Goal: Task Accomplishment & Management: Manage account settings

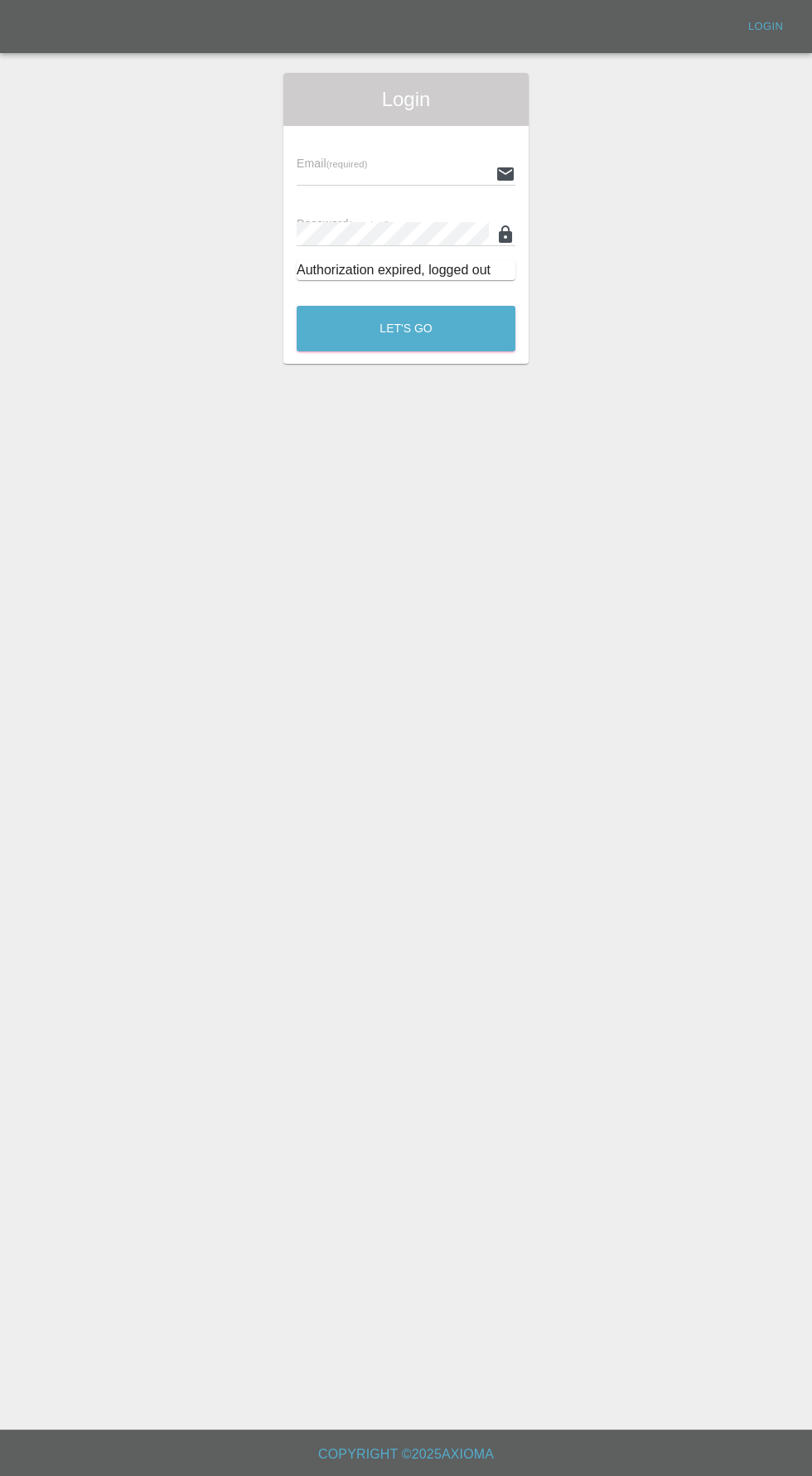
click at [417, 166] on input "text" at bounding box center [392, 173] width 192 height 24
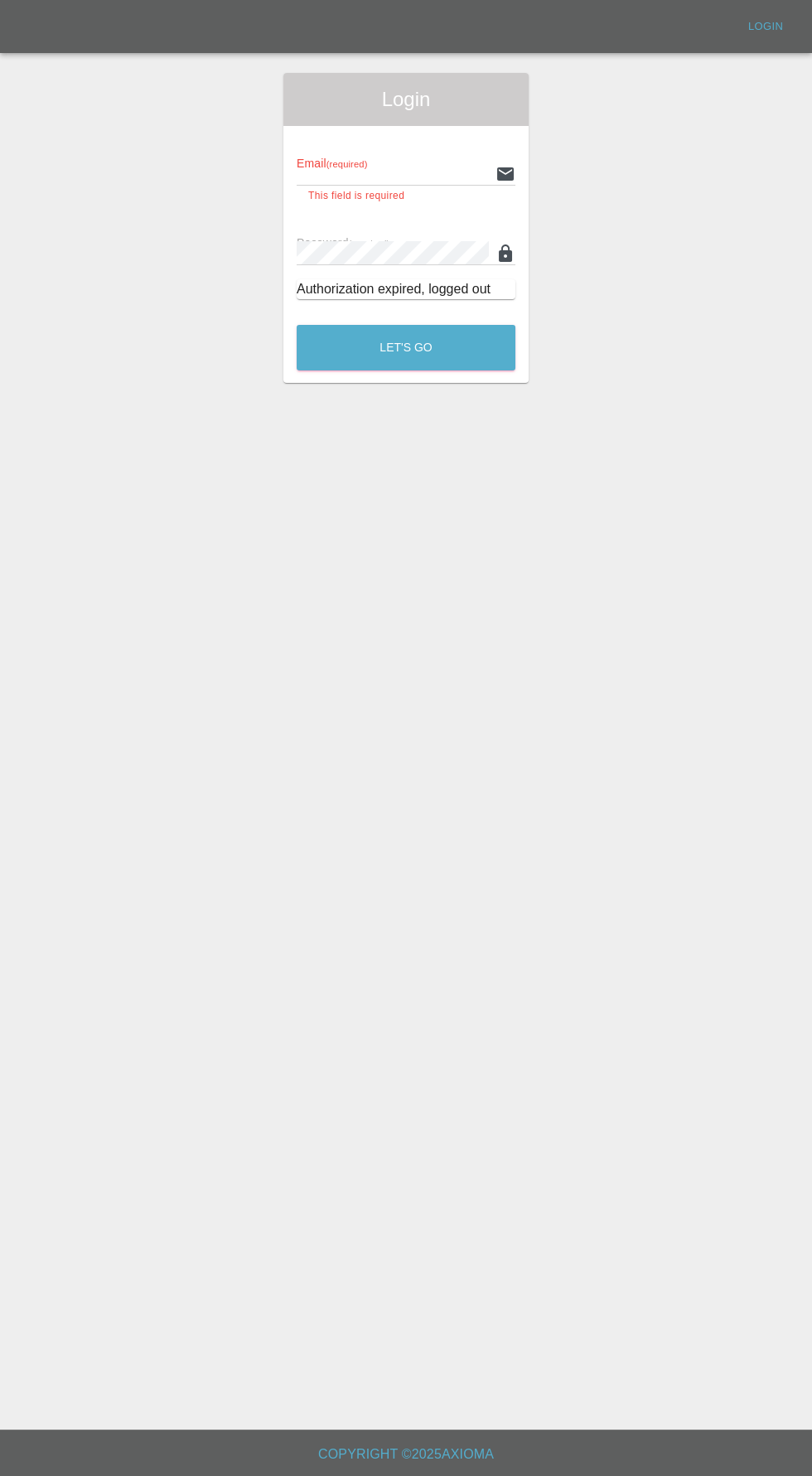
type input "[EMAIL_ADDRESS][DOMAIN_NAME]"
click at [296, 324] on button "Let's Go" at bounding box center [406, 347] width 219 height 46
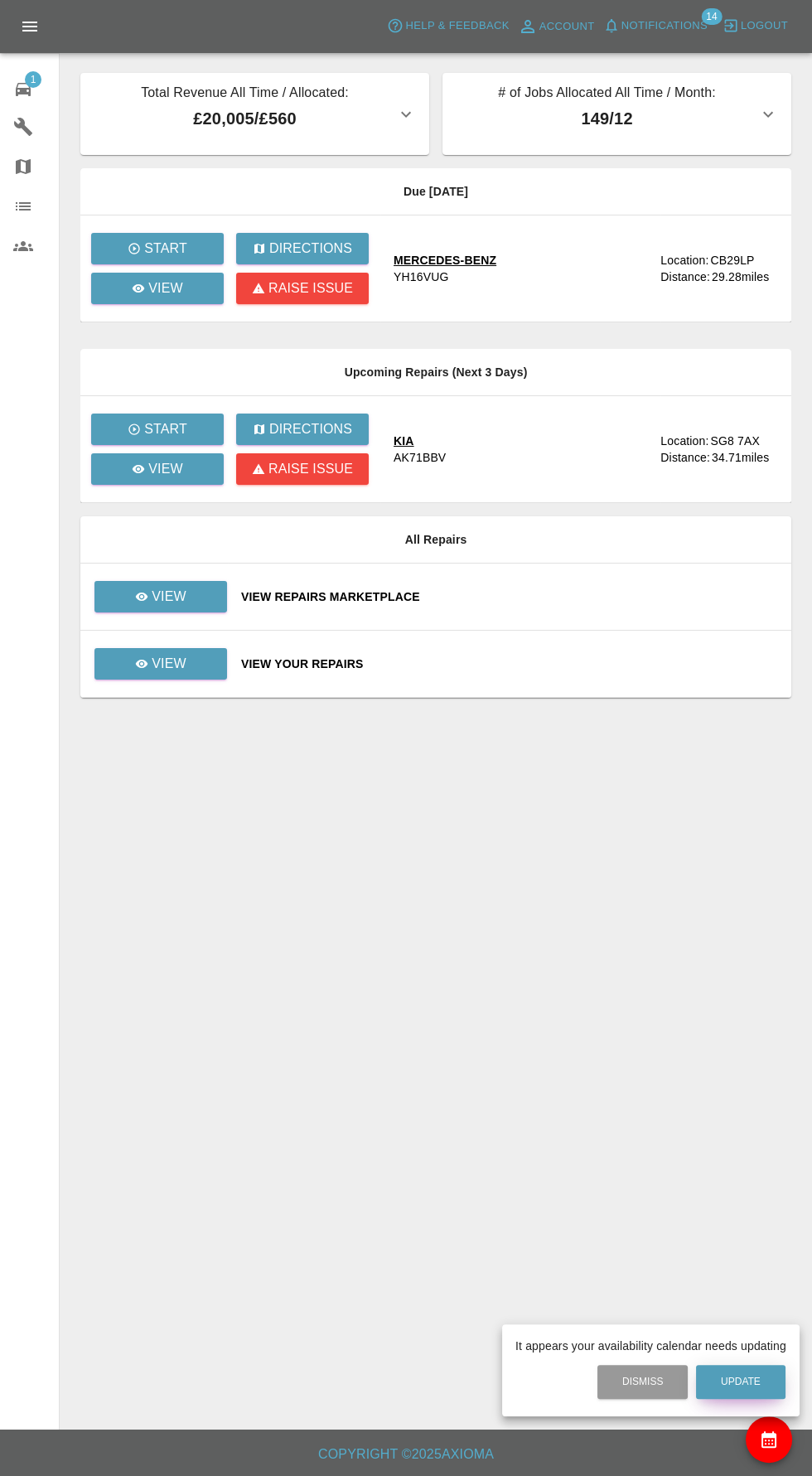
click at [758, 1373] on button "Update" at bounding box center [740, 1382] width 89 height 34
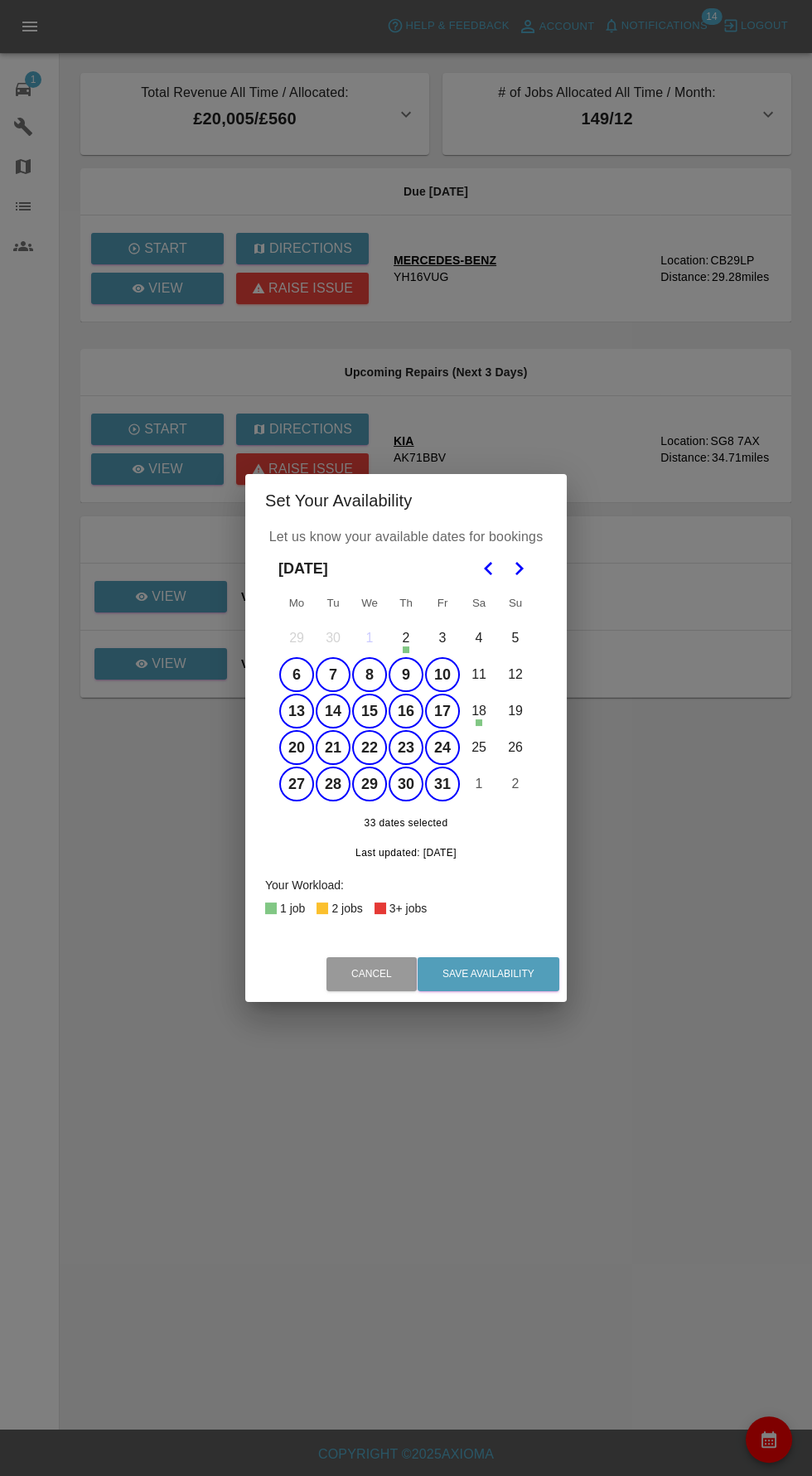
click at [296, 675] on button "6" at bounding box center [296, 674] width 34 height 34
click at [369, 675] on button "8" at bounding box center [369, 674] width 34 height 34
click at [405, 675] on button "9" at bounding box center [406, 674] width 34 height 34
click at [447, 672] on button "10" at bounding box center [442, 674] width 34 height 34
click at [295, 747] on button "20" at bounding box center [296, 747] width 34 height 34
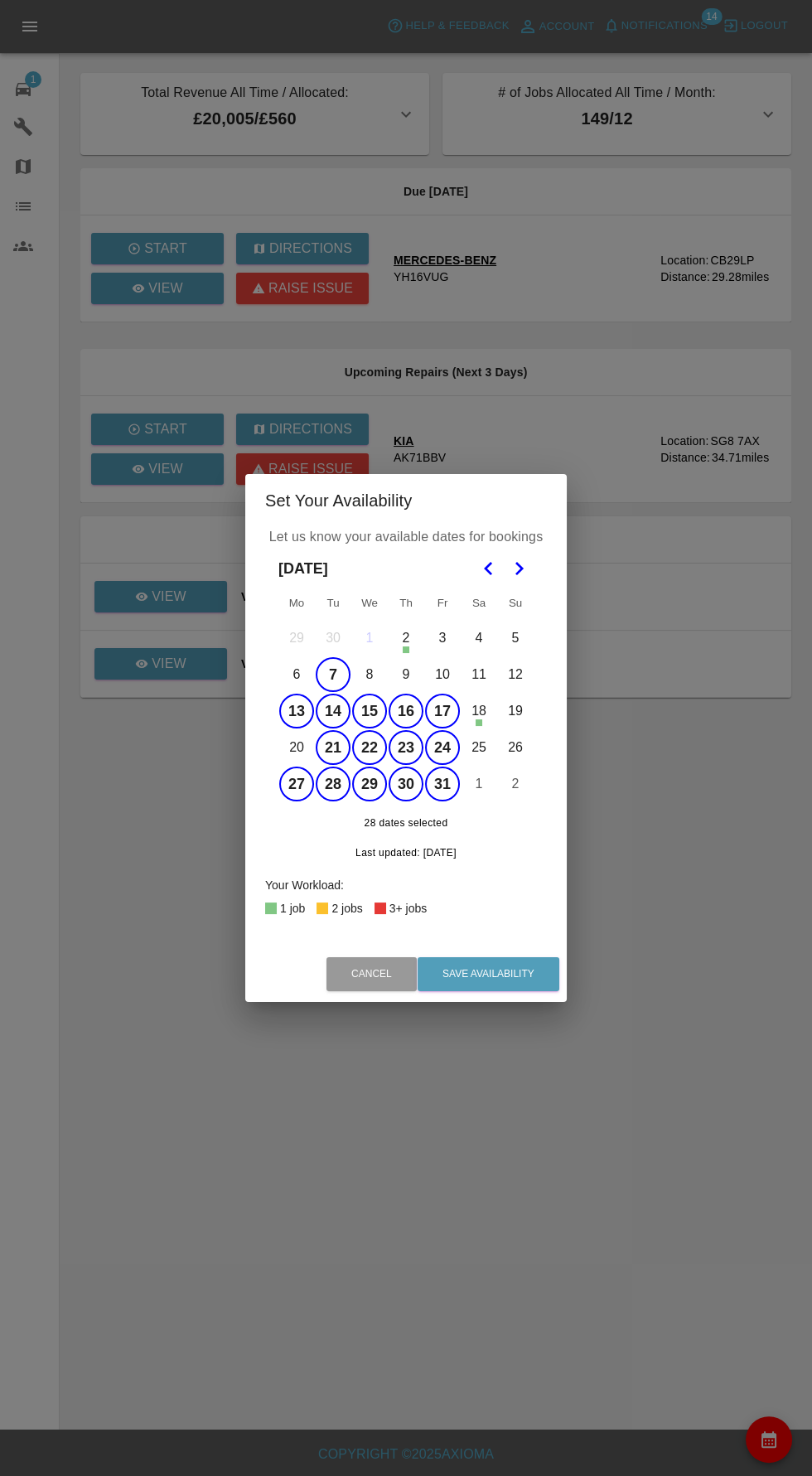
click at [331, 748] on button "21" at bounding box center [332, 747] width 34 height 34
click at [297, 748] on button "20" at bounding box center [296, 747] width 34 height 34
click at [332, 748] on button "21" at bounding box center [332, 747] width 34 height 34
click at [518, 569] on icon "Go to the Next Month" at bounding box center [518, 568] width 20 height 20
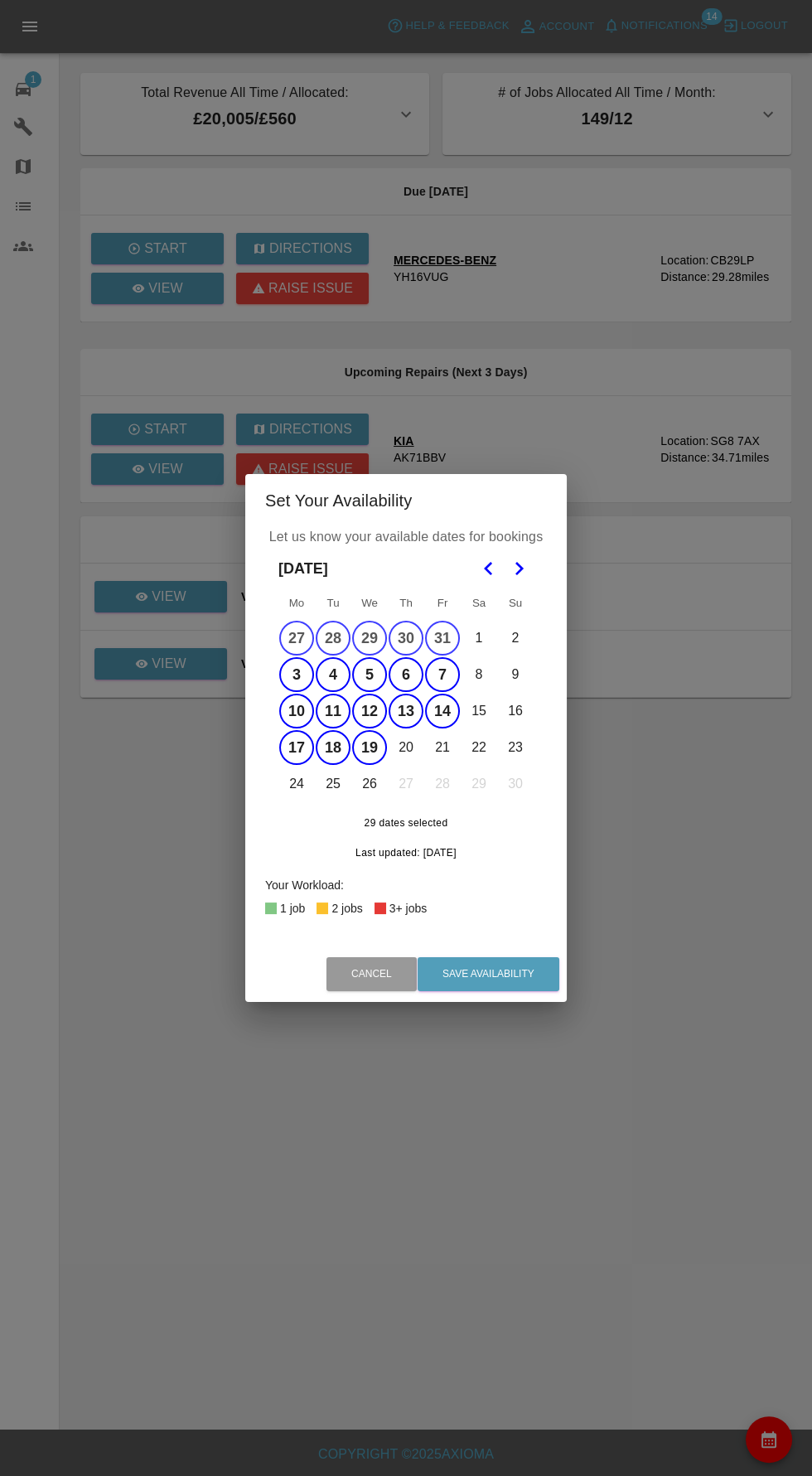
click at [440, 748] on button "21" at bounding box center [442, 747] width 34 height 34
click at [405, 748] on button "20" at bounding box center [406, 747] width 34 height 34
click at [295, 784] on button "24" at bounding box center [296, 783] width 34 height 34
click at [332, 784] on button "25" at bounding box center [332, 783] width 34 height 34
click at [376, 789] on button "26" at bounding box center [369, 783] width 34 height 34
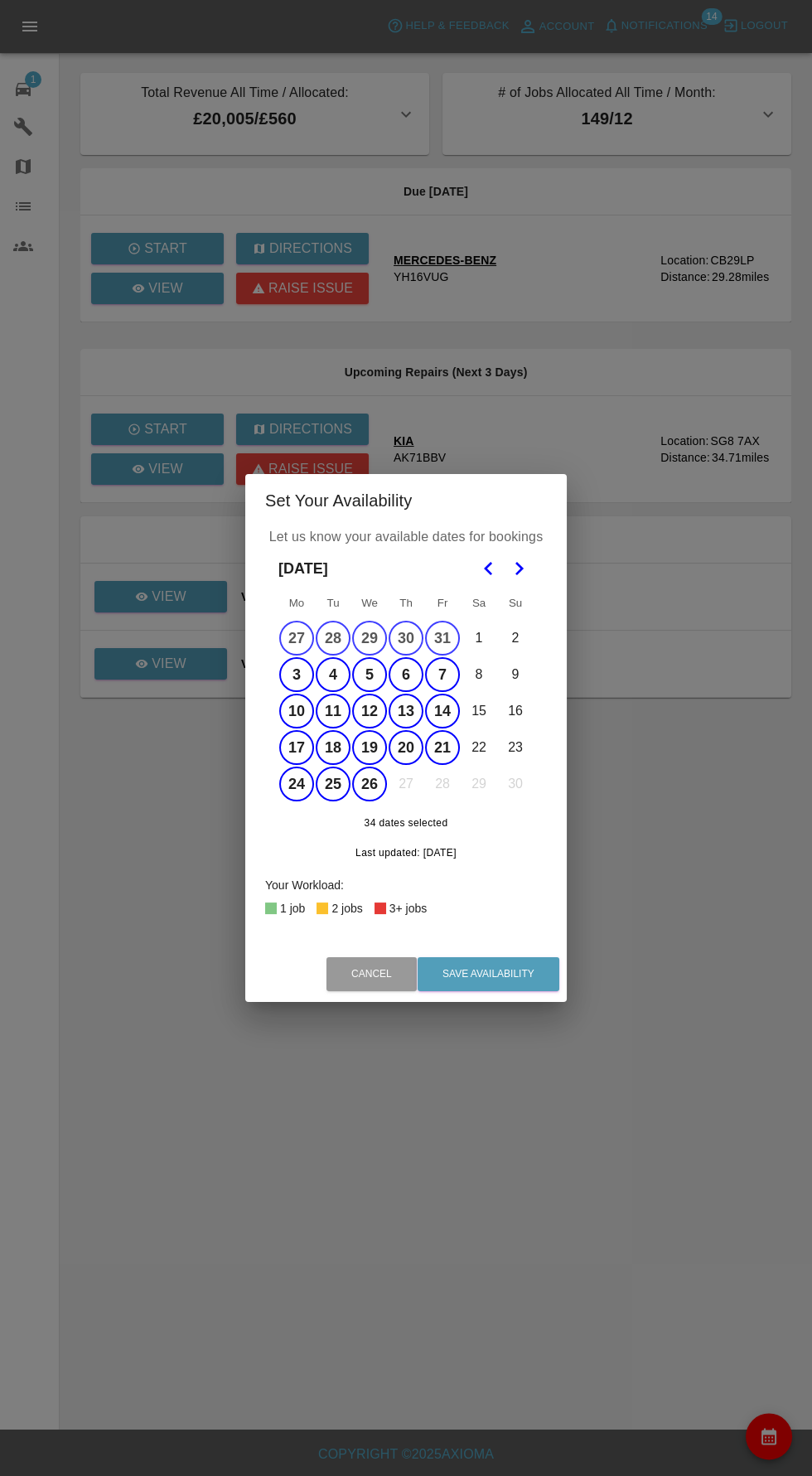
click at [518, 569] on icon "Go to the Next Month" at bounding box center [518, 568] width 20 height 20
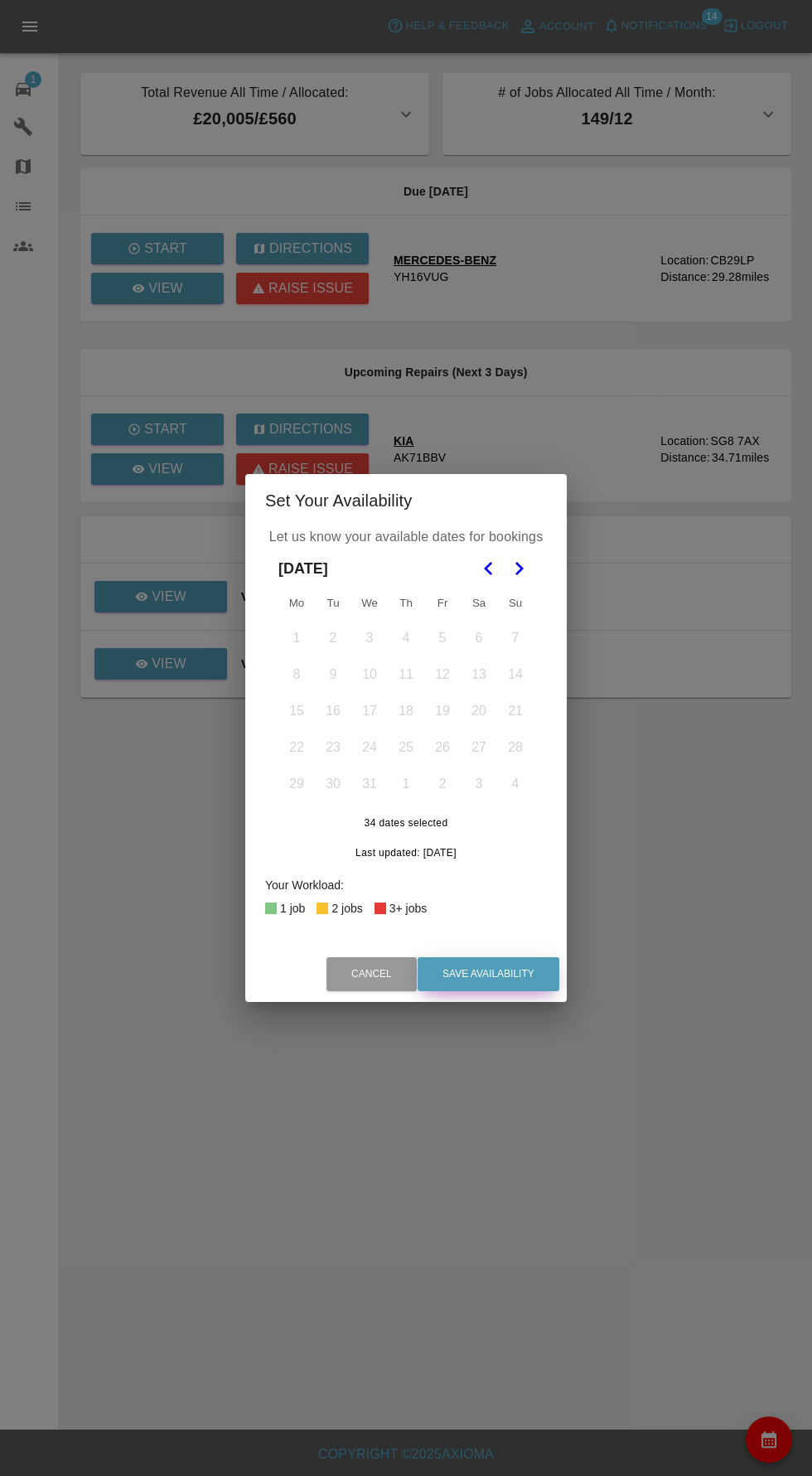
click at [523, 989] on button "Save Availability" at bounding box center [488, 973] width 142 height 34
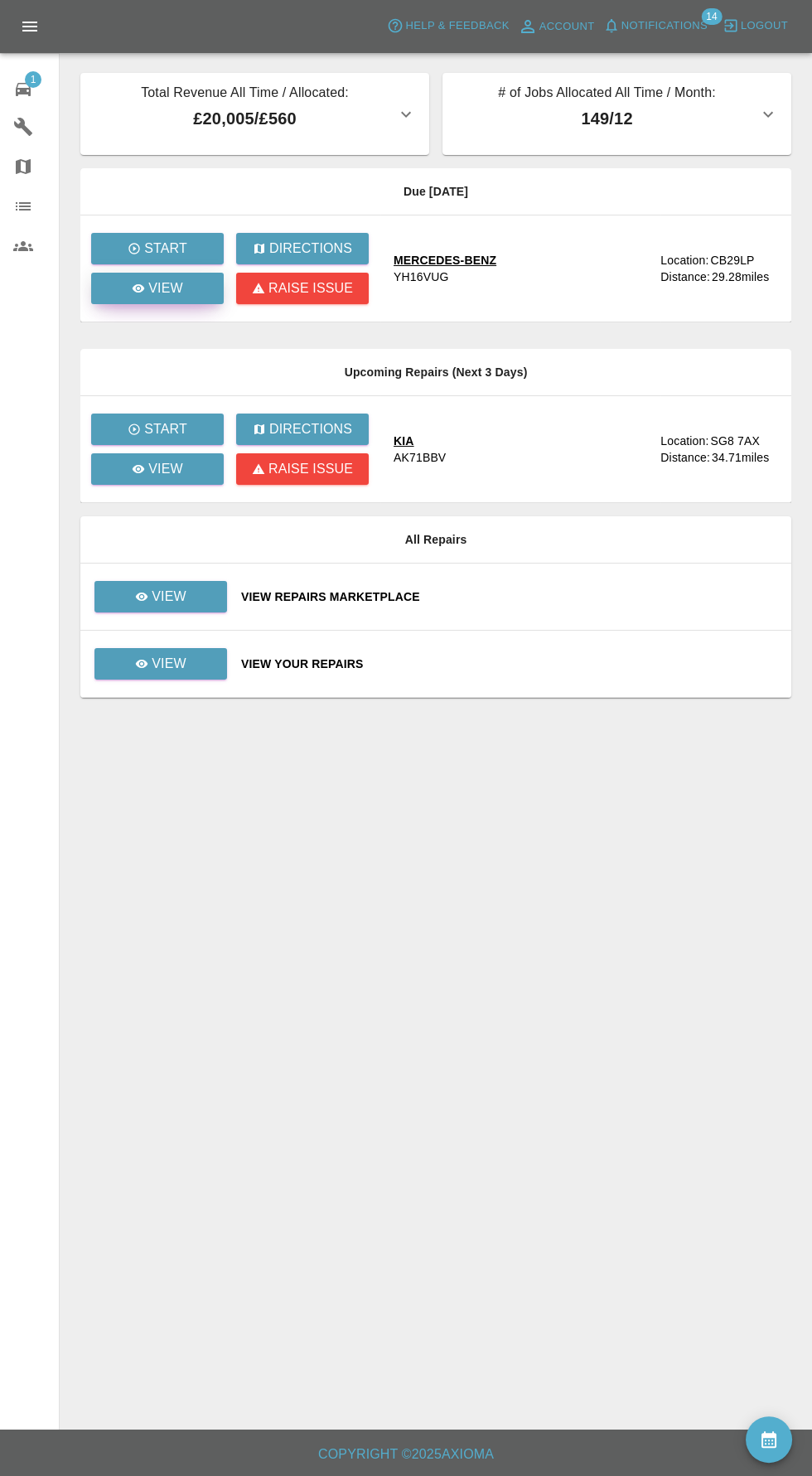
click at [174, 302] on link "View" at bounding box center [157, 288] width 132 height 32
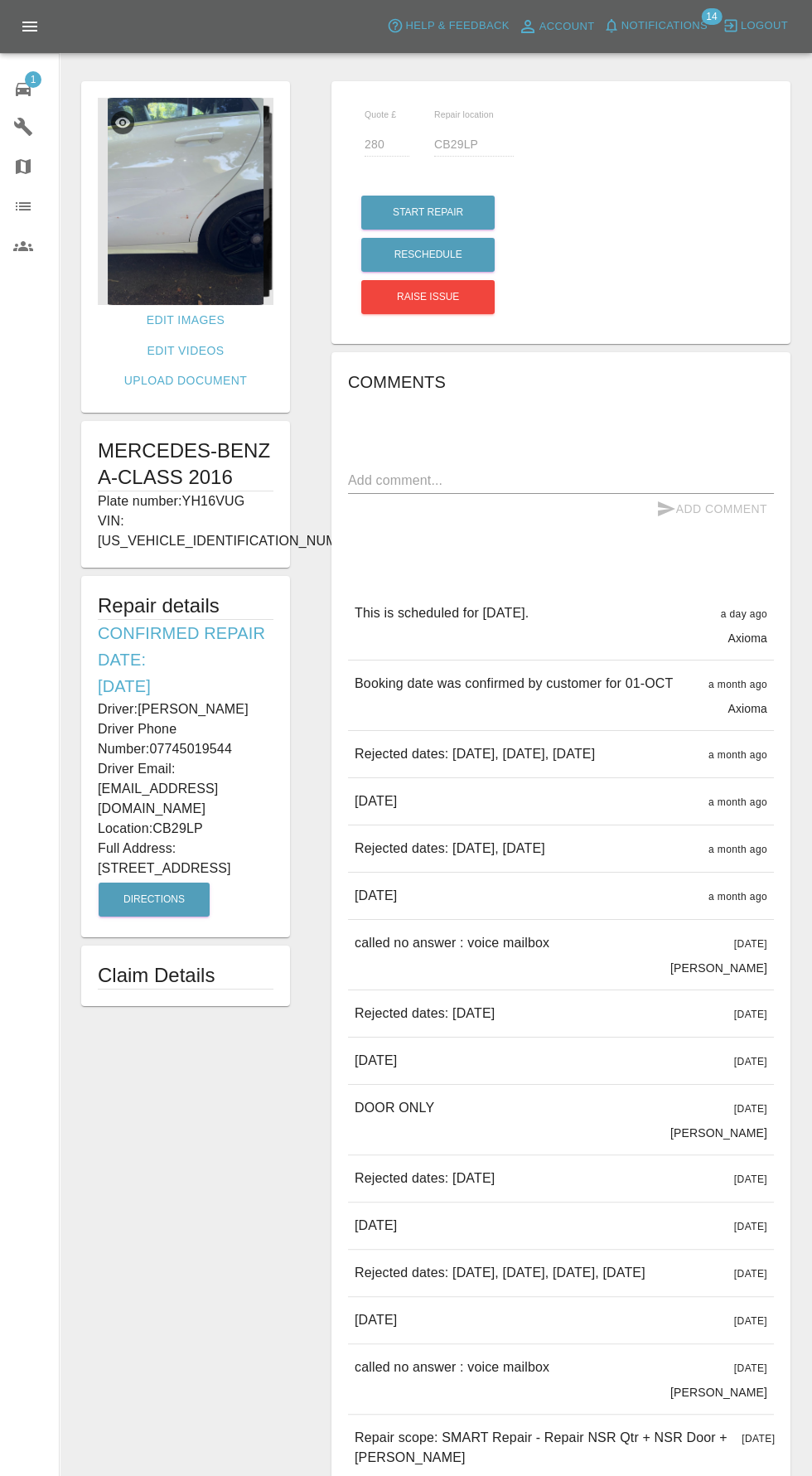
click at [195, 224] on img at bounding box center [185, 201] width 175 height 207
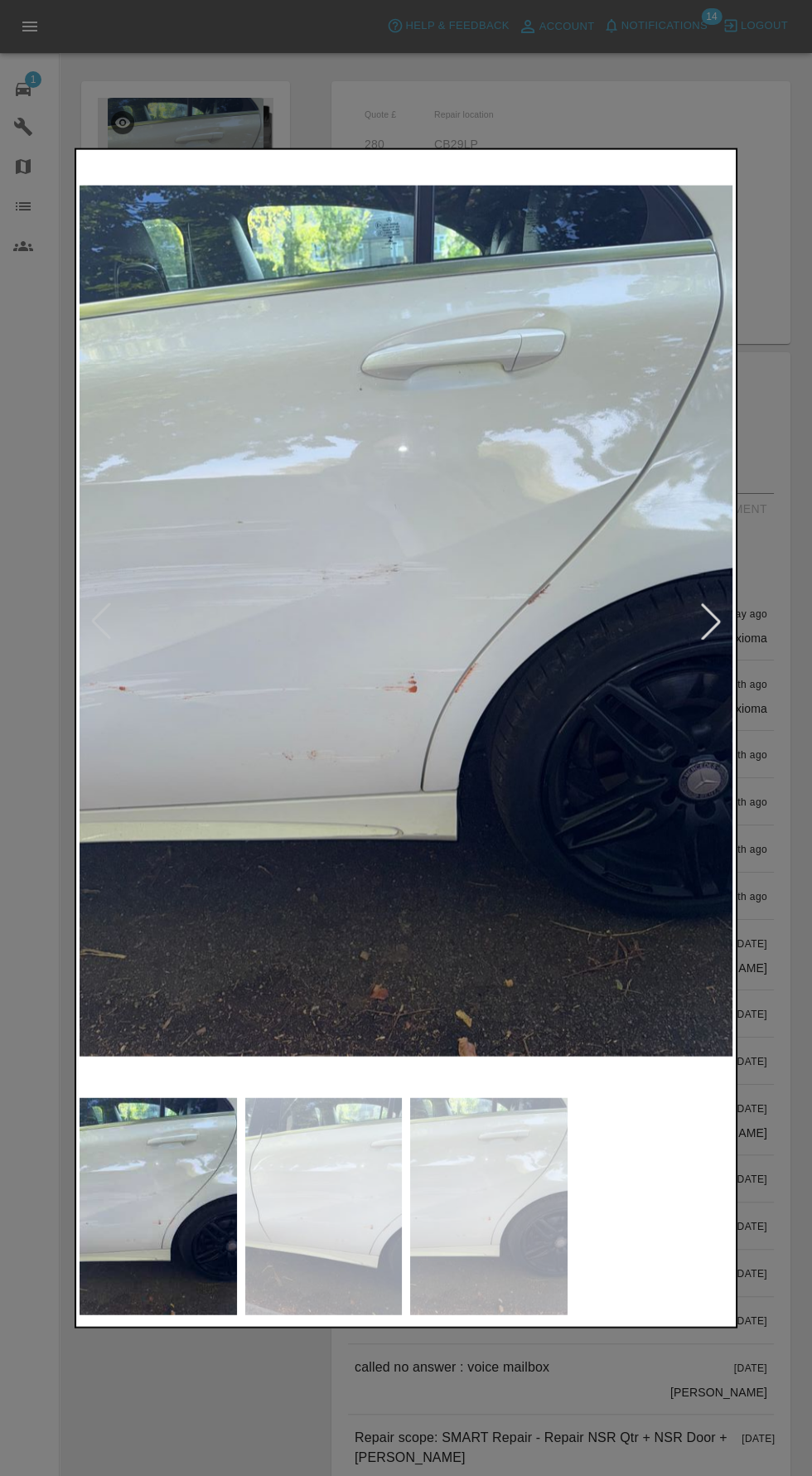
click at [701, 614] on div at bounding box center [711, 620] width 36 height 36
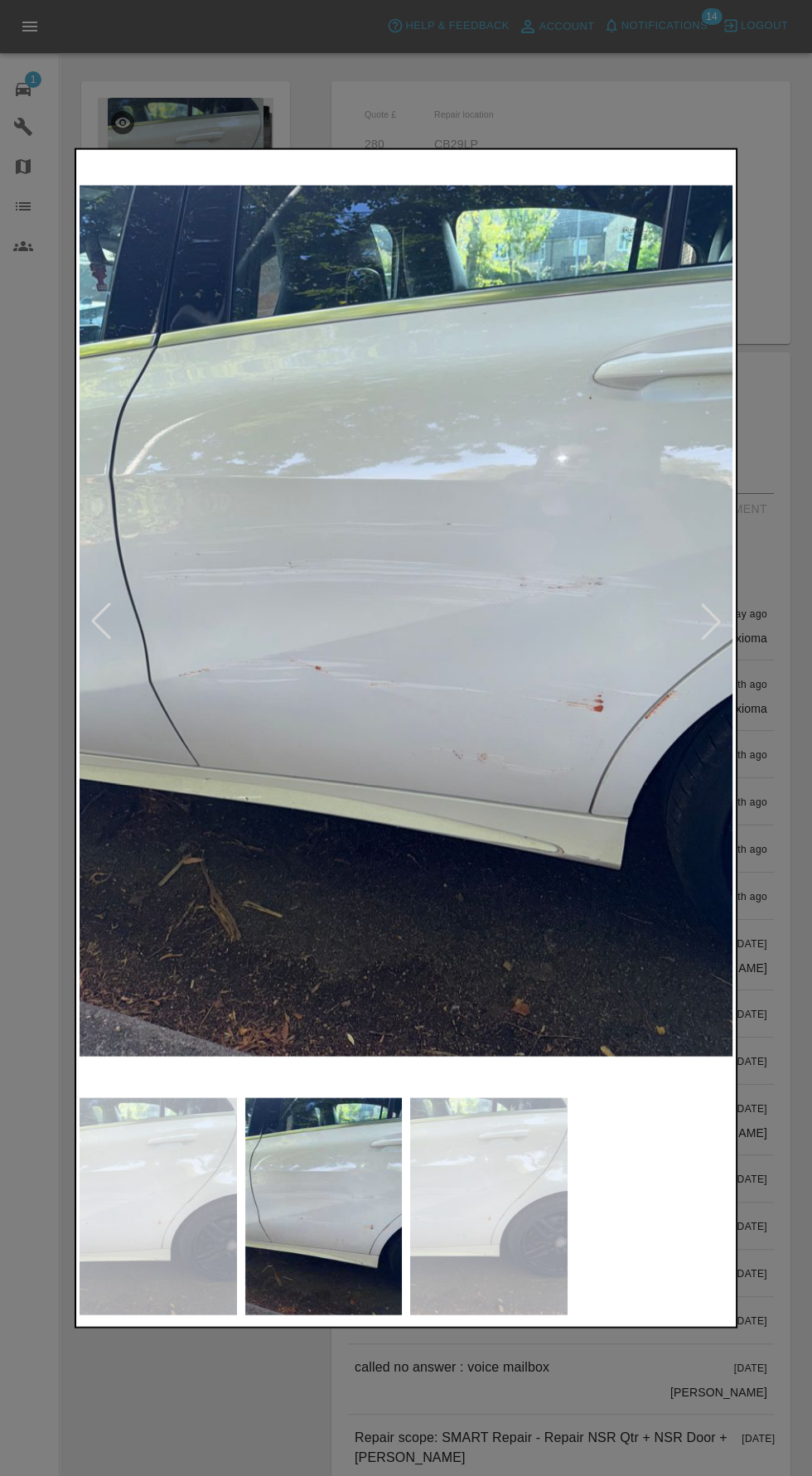
click at [701, 637] on div at bounding box center [711, 620] width 36 height 36
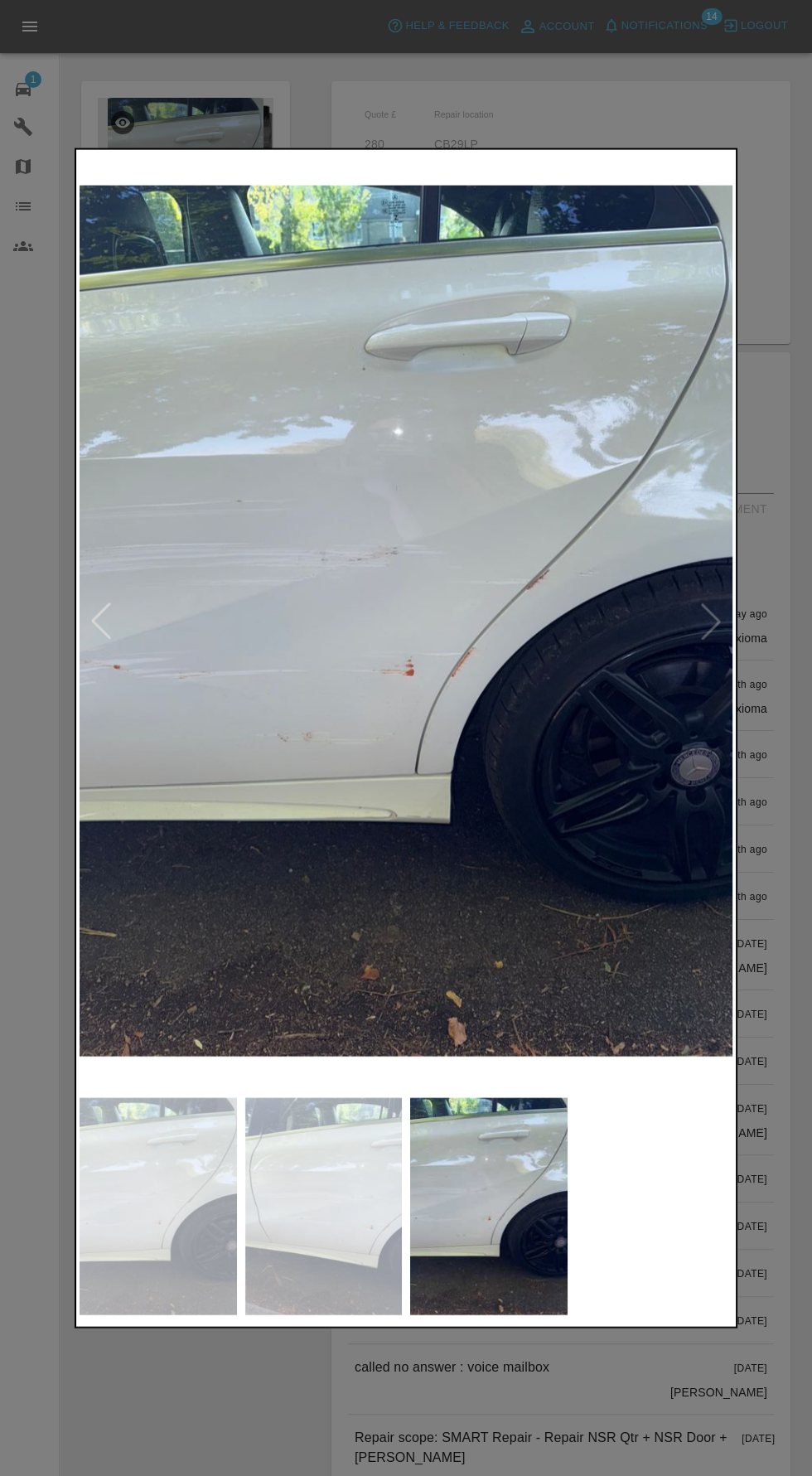
click at [703, 630] on img at bounding box center [406, 621] width 652 height 936
click at [694, 638] on img at bounding box center [406, 621] width 652 height 936
click at [734, 92] on div at bounding box center [406, 738] width 812 height 1476
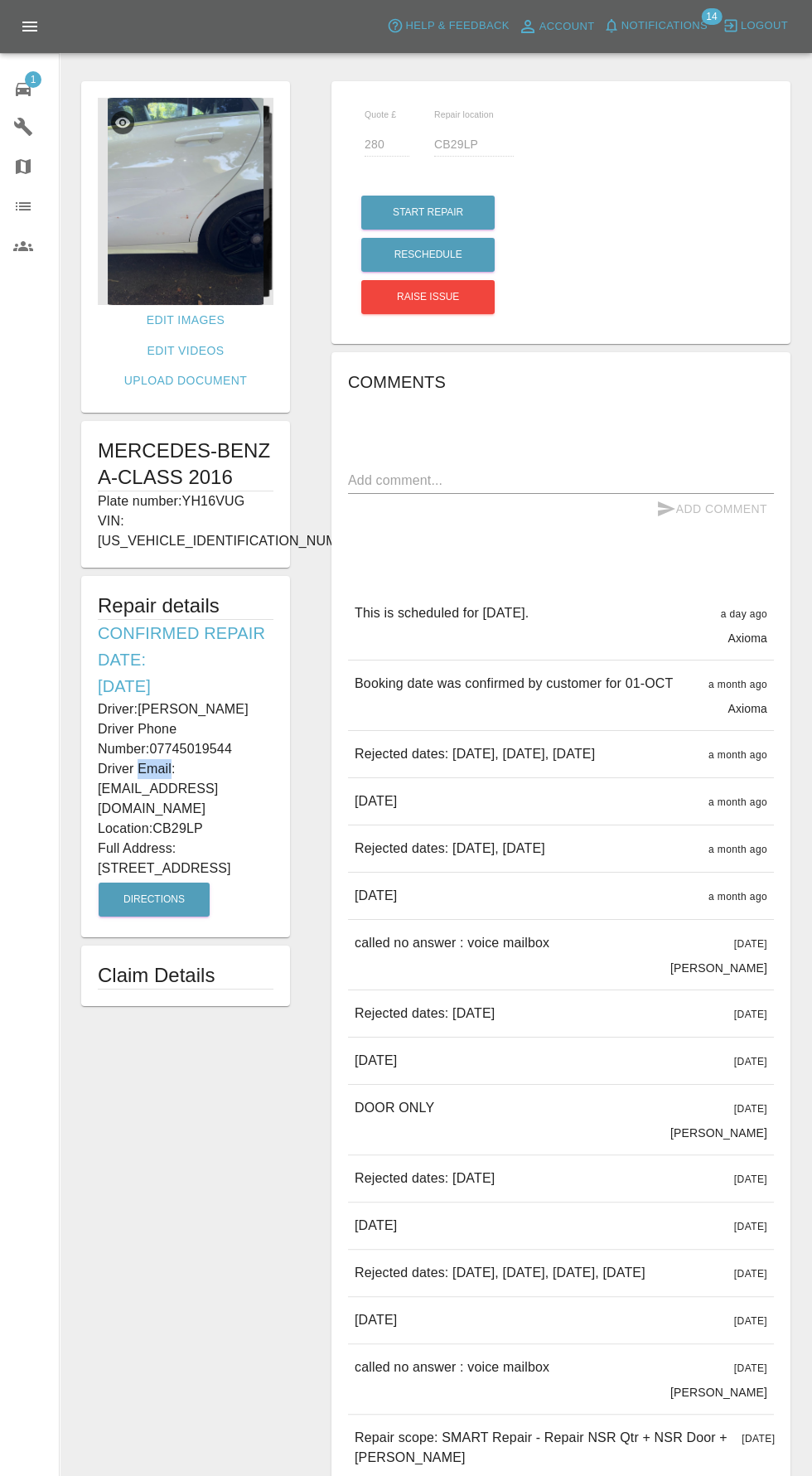
click at [143, 839] on p "Full Address: [STREET_ADDRESS]" at bounding box center [185, 858] width 175 height 40
click at [171, 1060] on div "Edit Images Edit Videos Upload Document MERCEDES-BENZ A-CLASS 2016 Plate number…" at bounding box center [186, 813] width 250 height 1480
click at [192, 759] on p "Driver Email: [EMAIL_ADDRESS][DOMAIN_NAME]" at bounding box center [185, 789] width 175 height 60
click at [212, 839] on p "Full Address: [STREET_ADDRESS]" at bounding box center [185, 858] width 175 height 40
click at [226, 839] on p "Full Address: [STREET_ADDRESS]" at bounding box center [185, 858] width 175 height 40
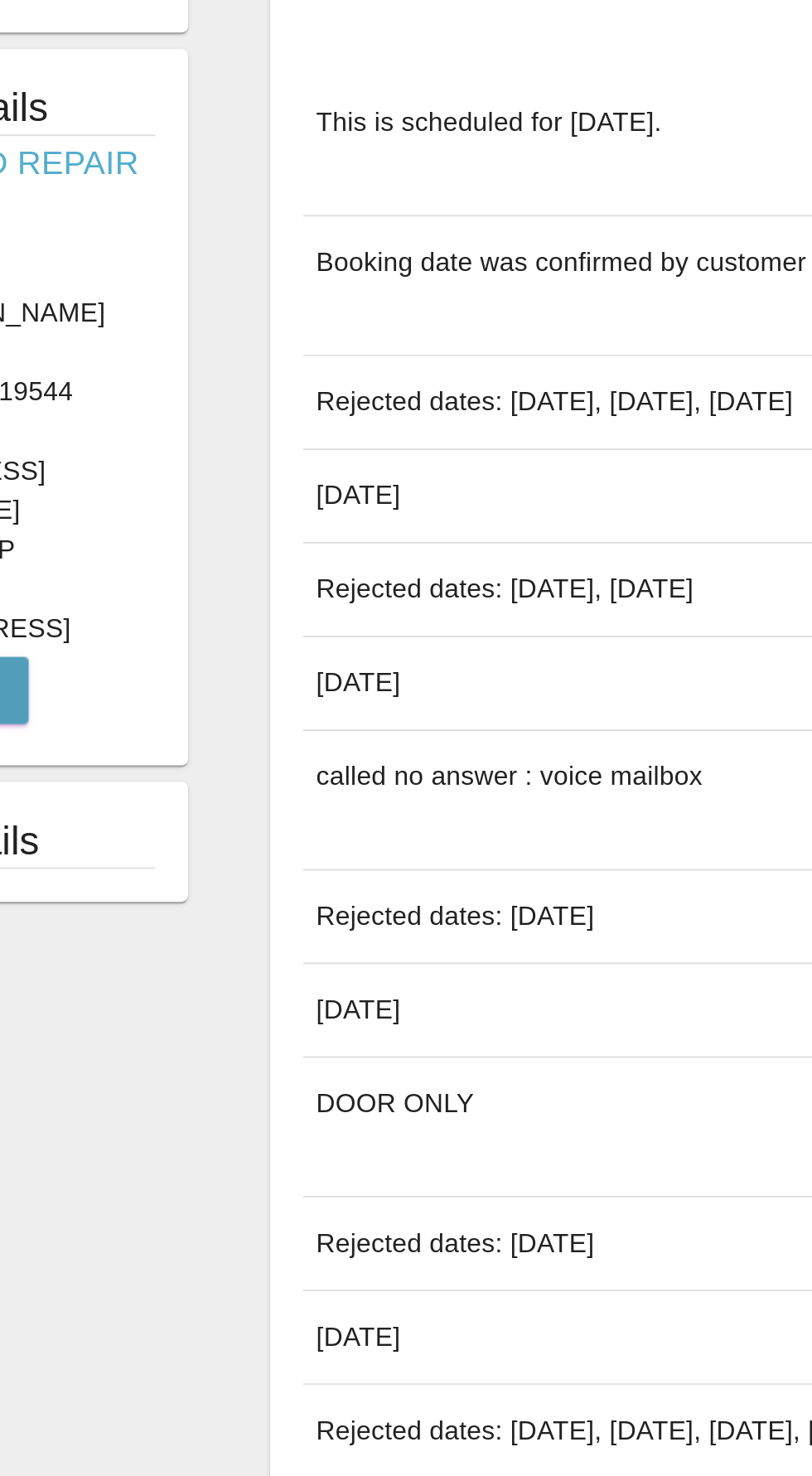
scroll to position [10, 0]
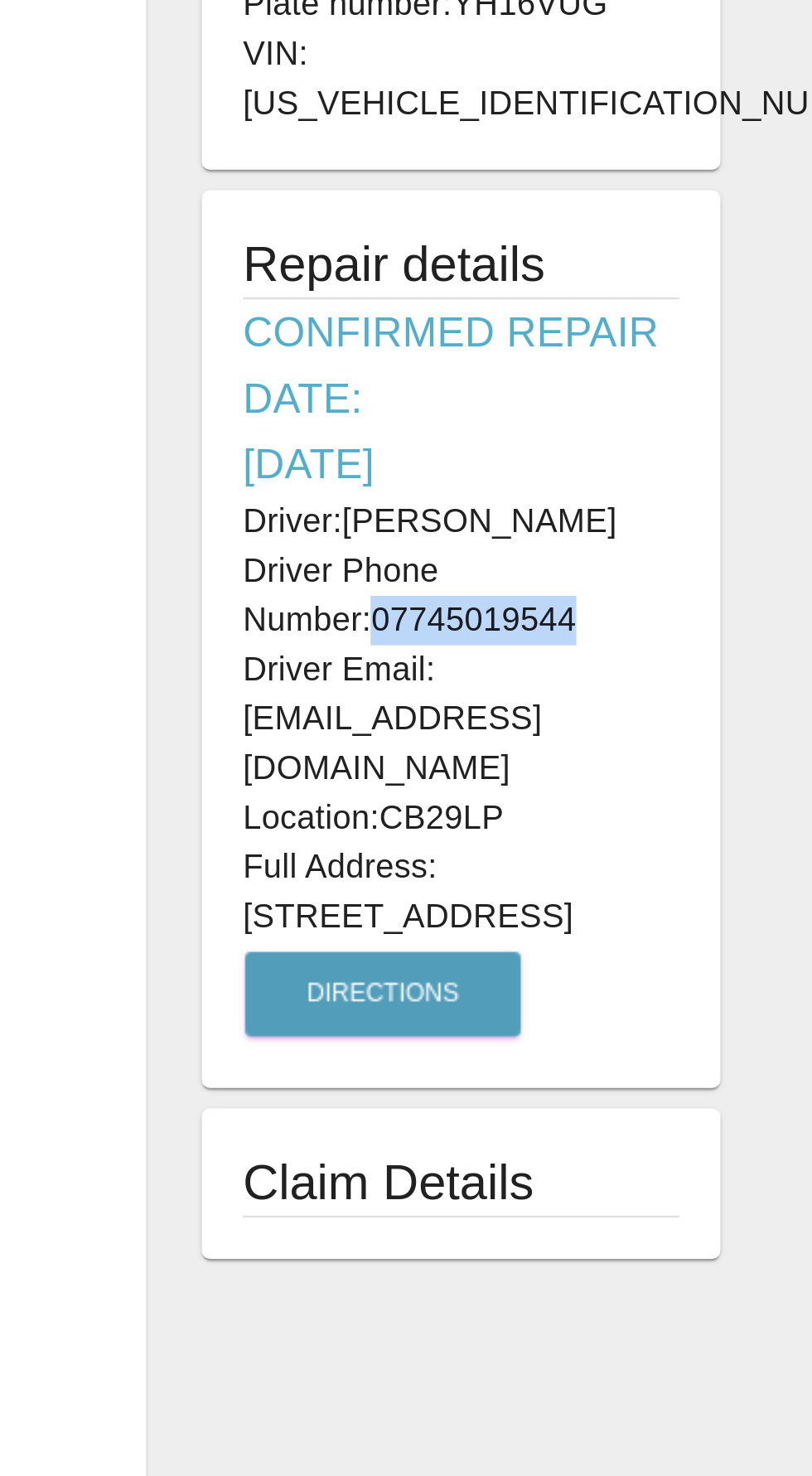
copy p "07745019544"
